Goal: Information Seeking & Learning: Learn about a topic

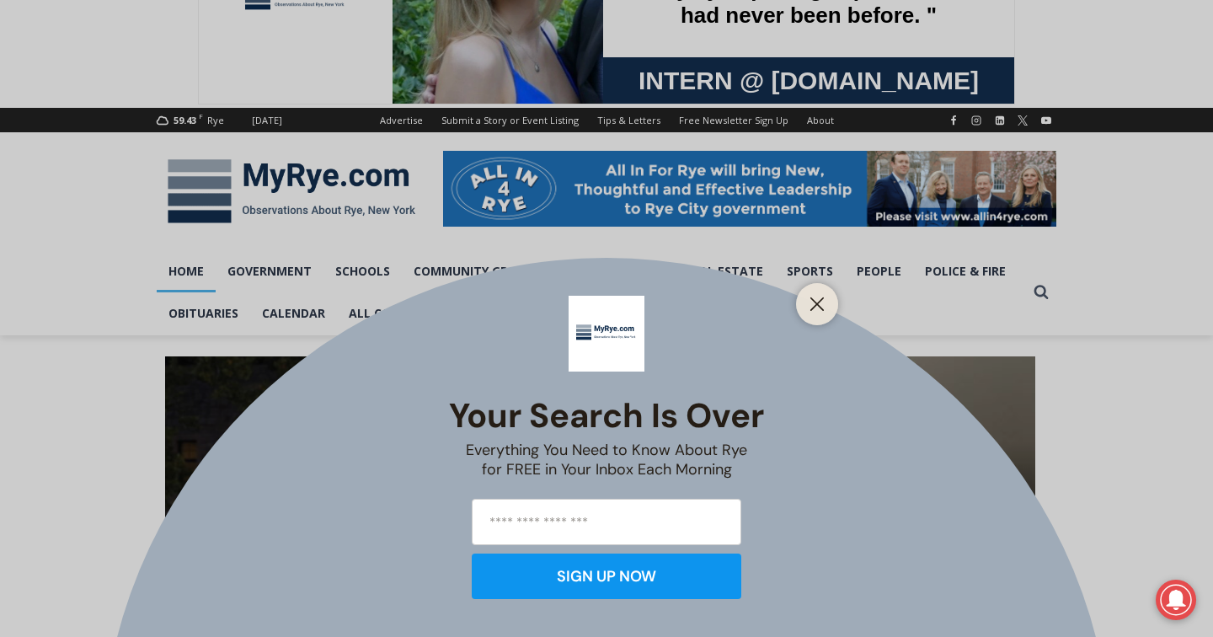
scroll to position [185, 0]
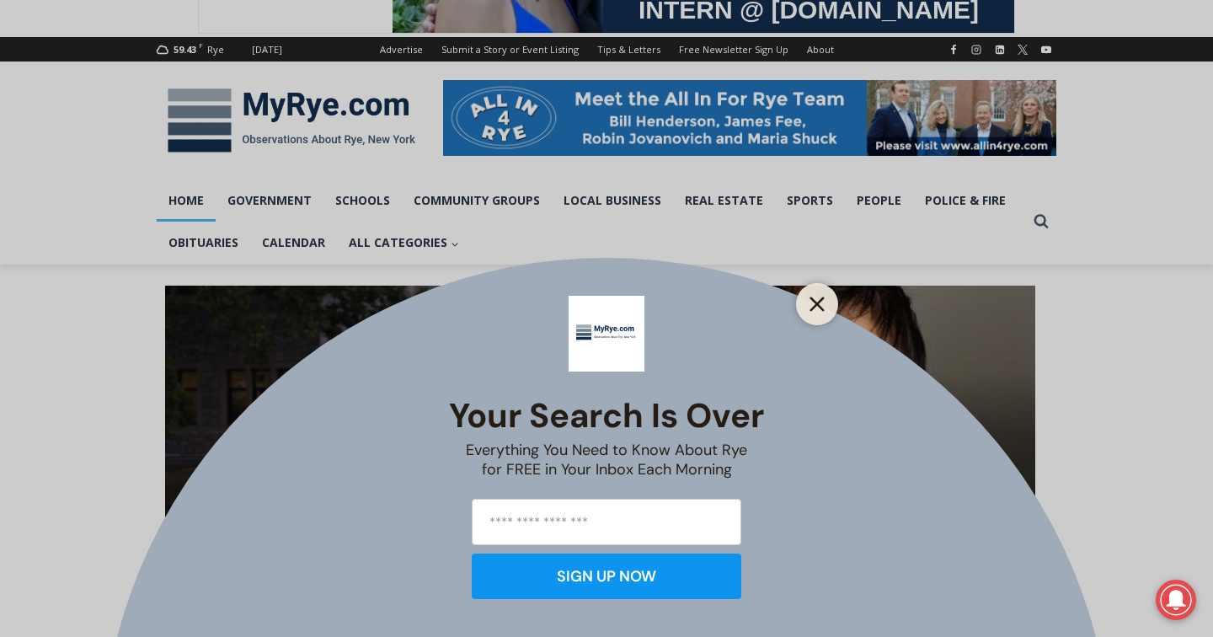
click at [819, 305] on line "Close" at bounding box center [817, 304] width 12 height 12
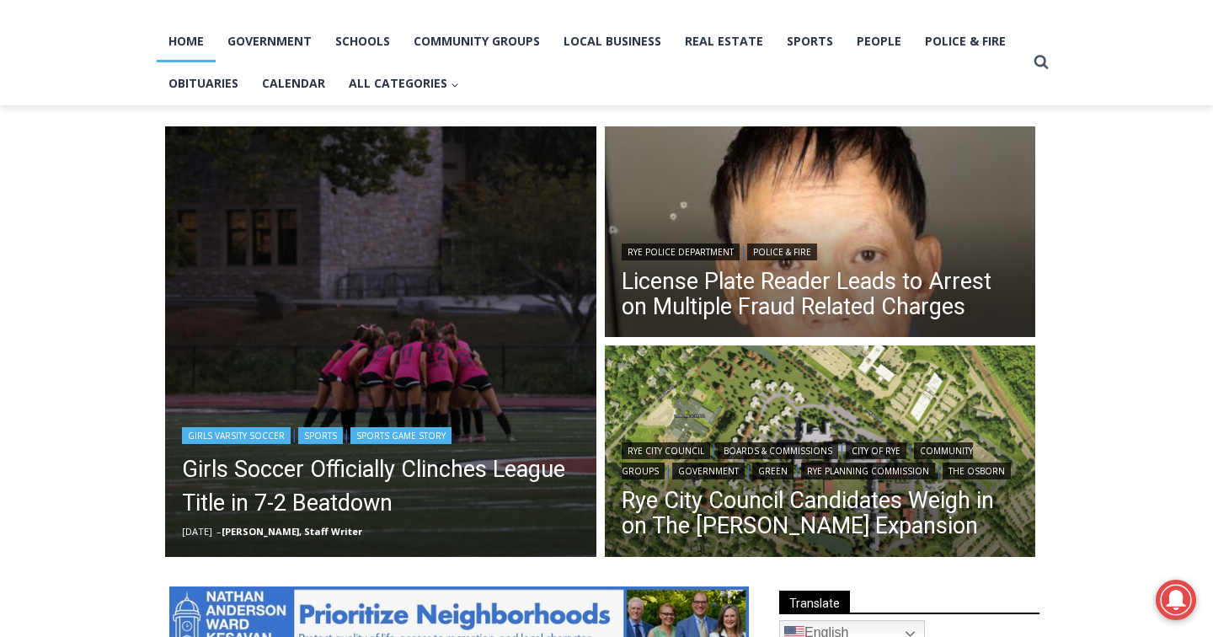
scroll to position [352, 0]
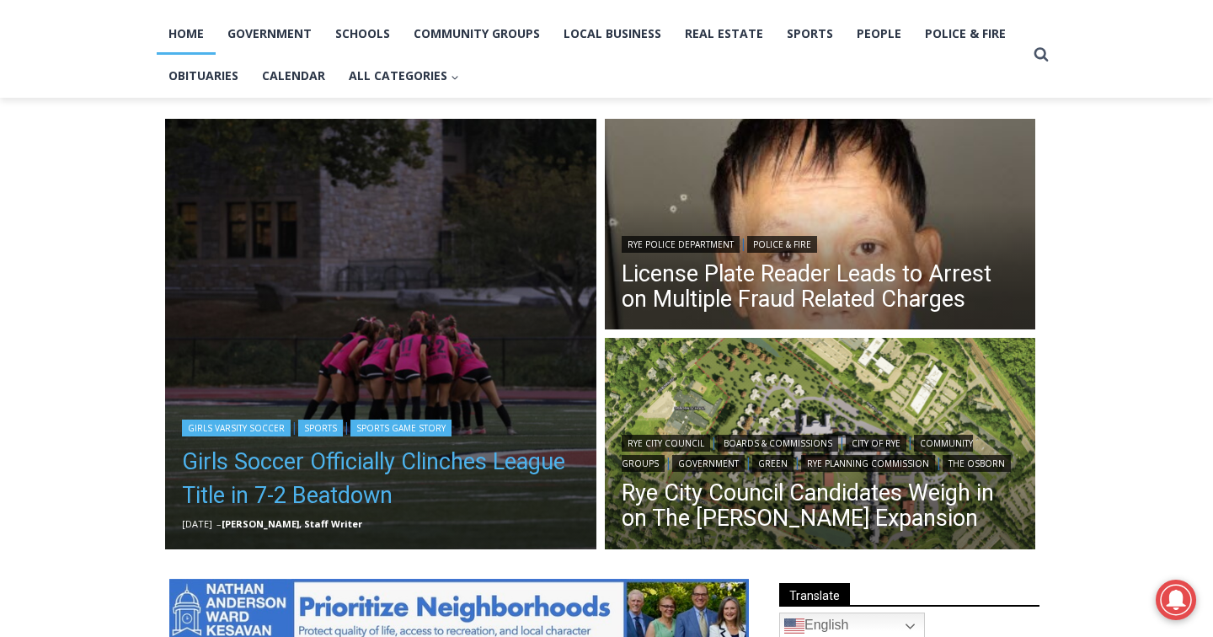
click at [319, 500] on link "Girls Soccer Officially Clinches League Title in 7-2 Beatdown" at bounding box center [381, 478] width 398 height 67
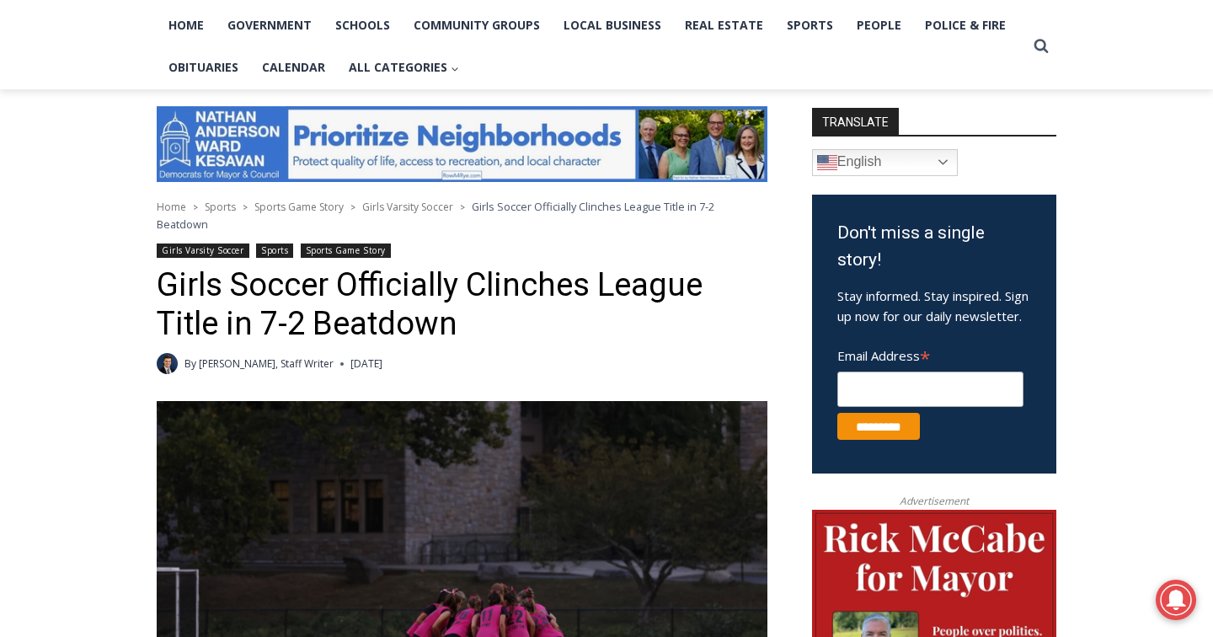
scroll to position [274, 0]
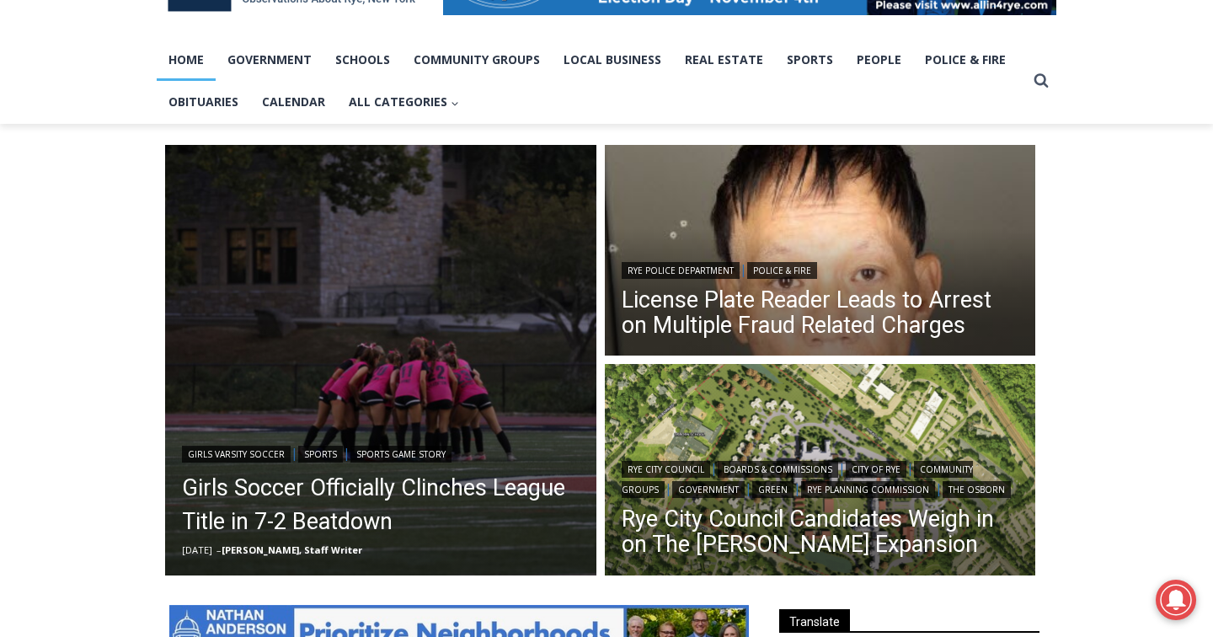
scroll to position [487, 0]
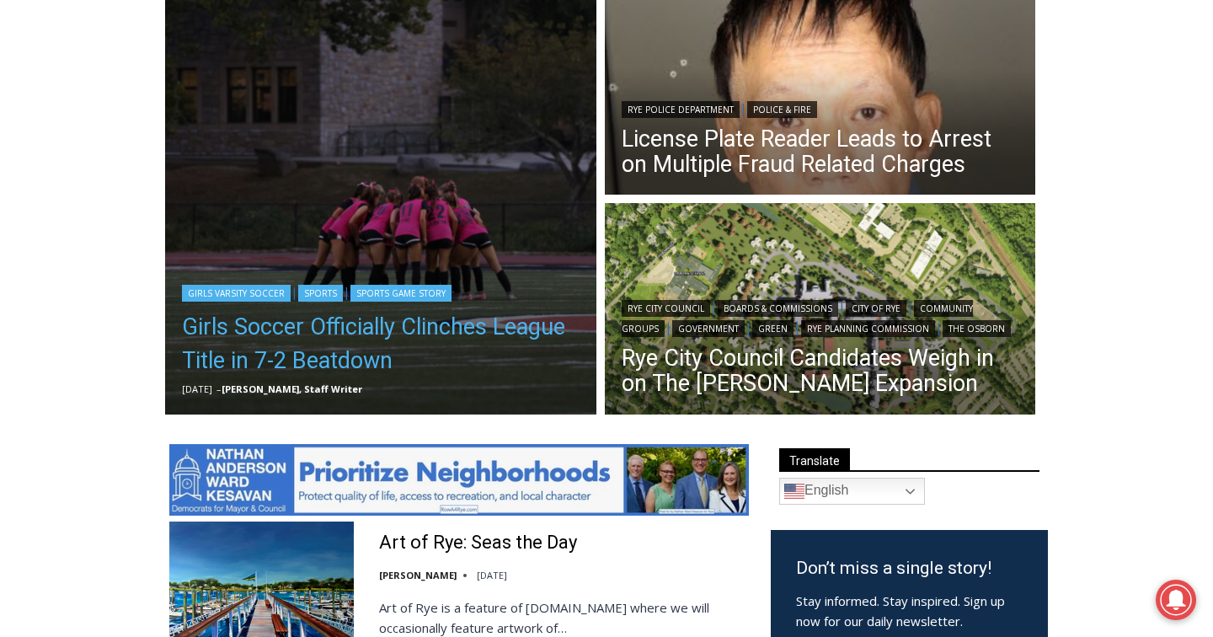
click at [306, 368] on link "Girls Soccer Officially Clinches League Title in 7-2 Beatdown" at bounding box center [381, 343] width 398 height 67
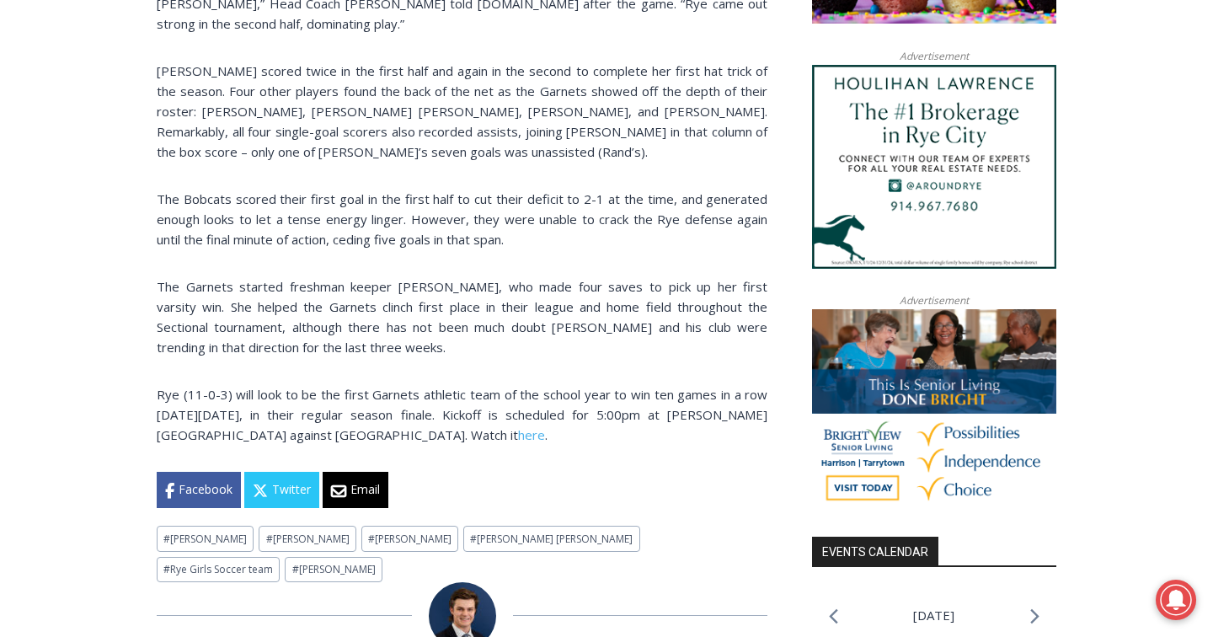
scroll to position [1338, 0]
